Goal: Navigation & Orientation: Find specific page/section

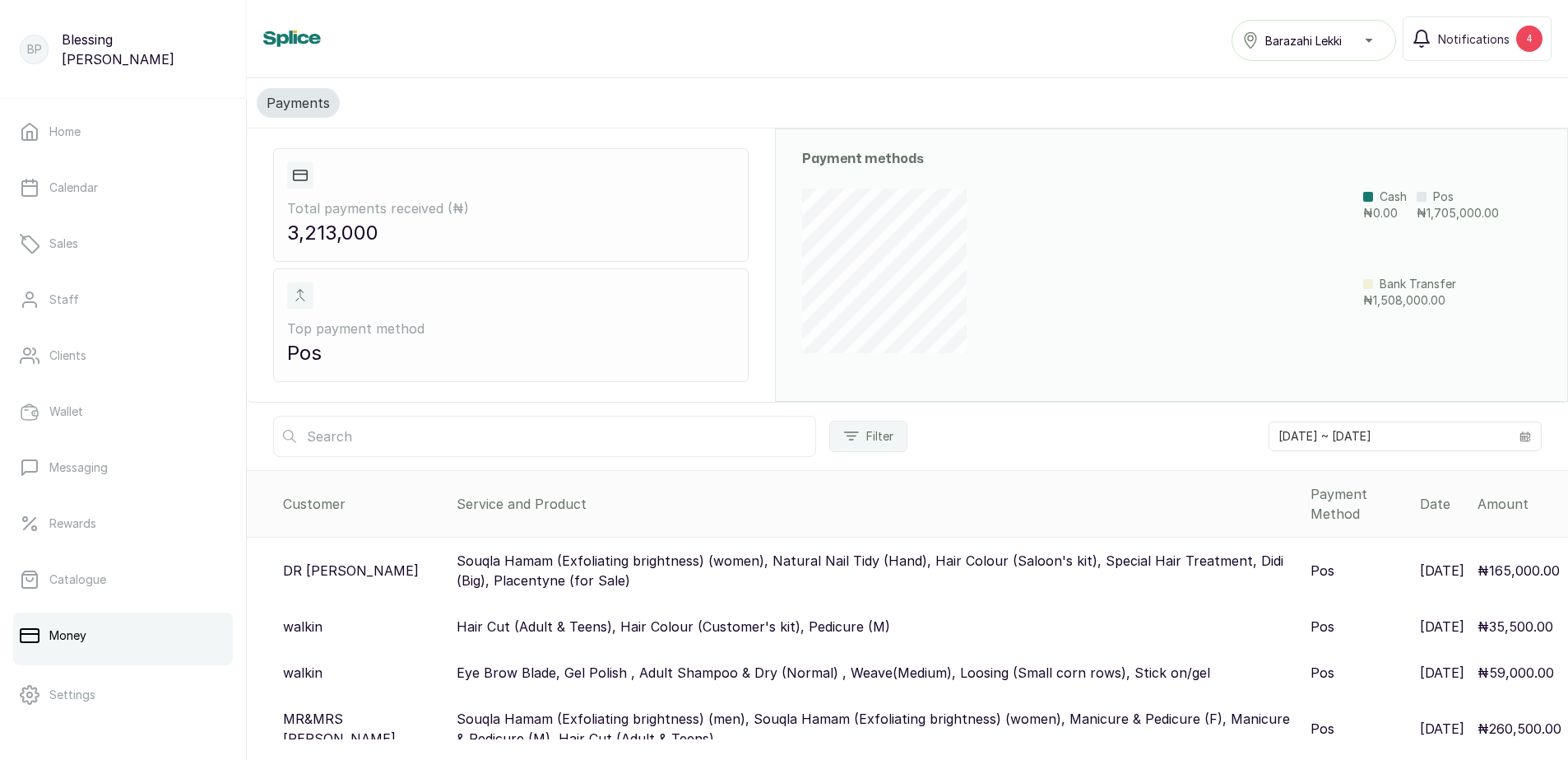
click at [1559, 741] on div "Money Barazahi Lekki Notifications 4 Payments Total payments received ( ₦ ) 3,2…" at bounding box center [907, 380] width 1321 height 760
click at [64, 173] on link "Calendar" at bounding box center [122, 188] width 220 height 46
